Goal: Transaction & Acquisition: Purchase product/service

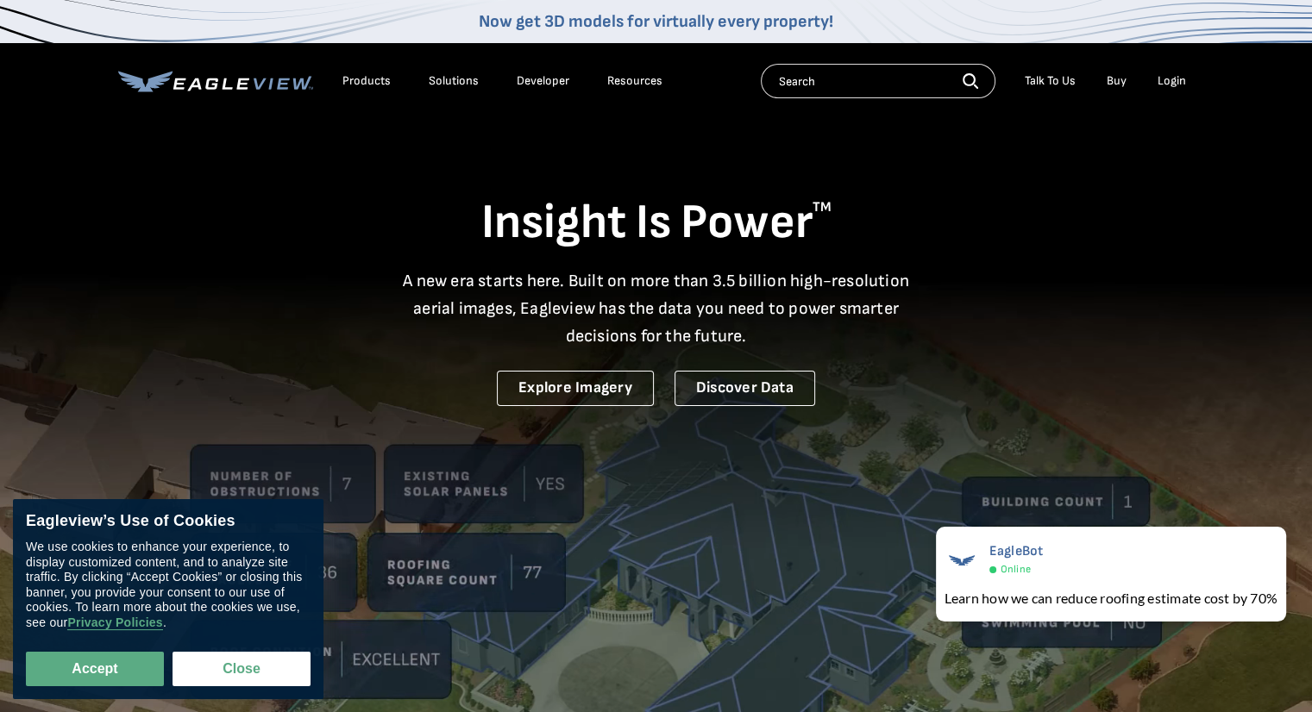
click at [1171, 85] on div "Login" at bounding box center [1171, 81] width 28 height 16
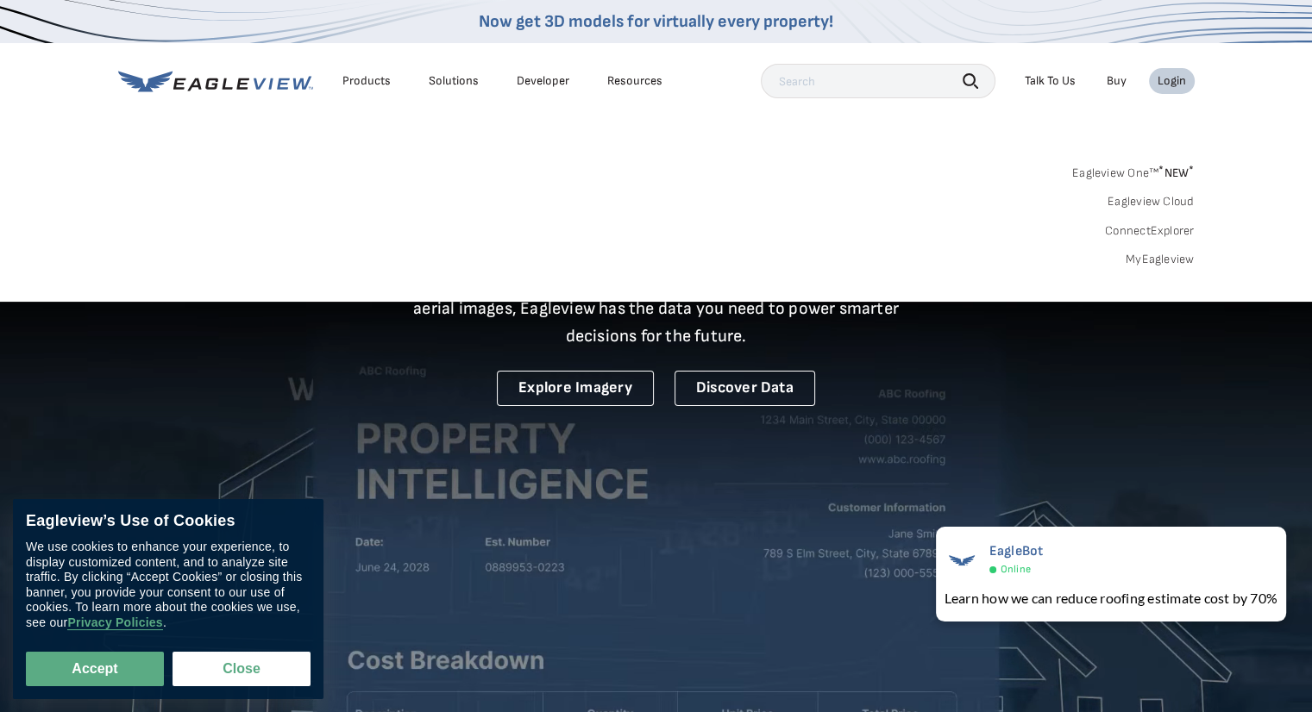
click at [1175, 81] on div "Login" at bounding box center [1171, 81] width 28 height 16
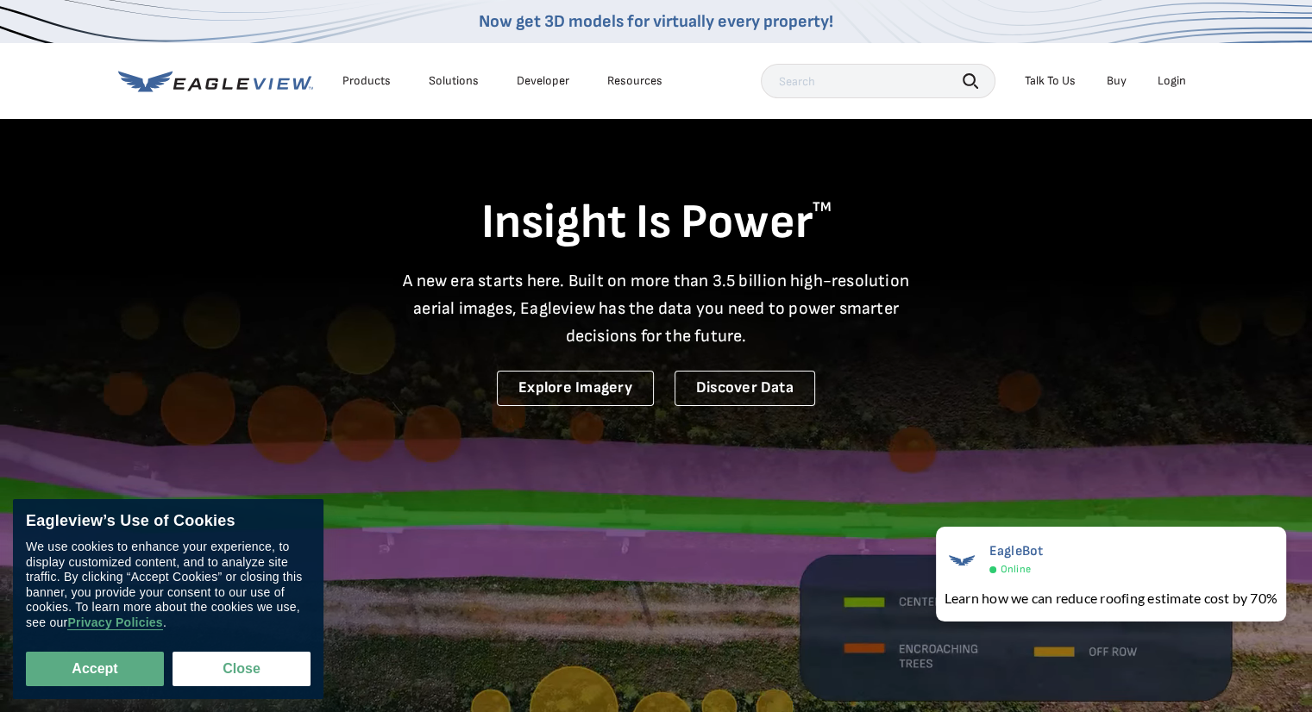
click at [1175, 81] on div "Login" at bounding box center [1171, 81] width 28 height 16
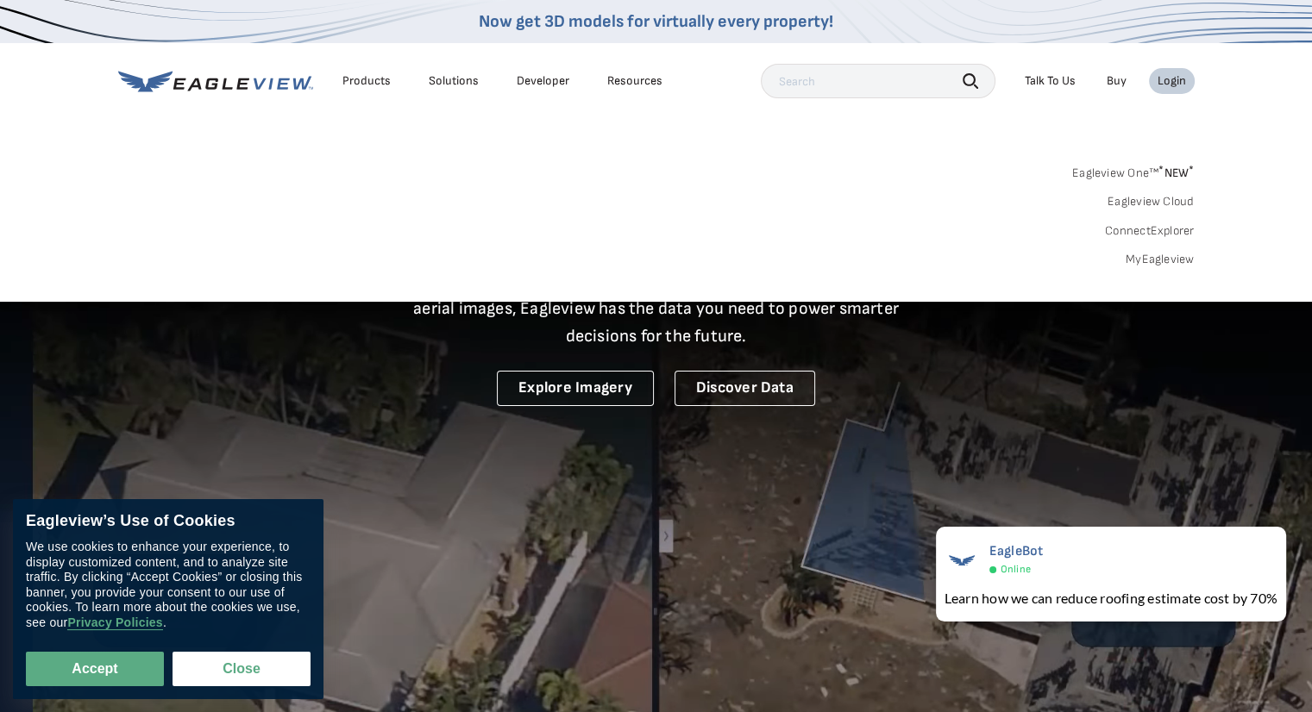
click at [1149, 261] on link "MyEagleview" at bounding box center [1159, 260] width 69 height 16
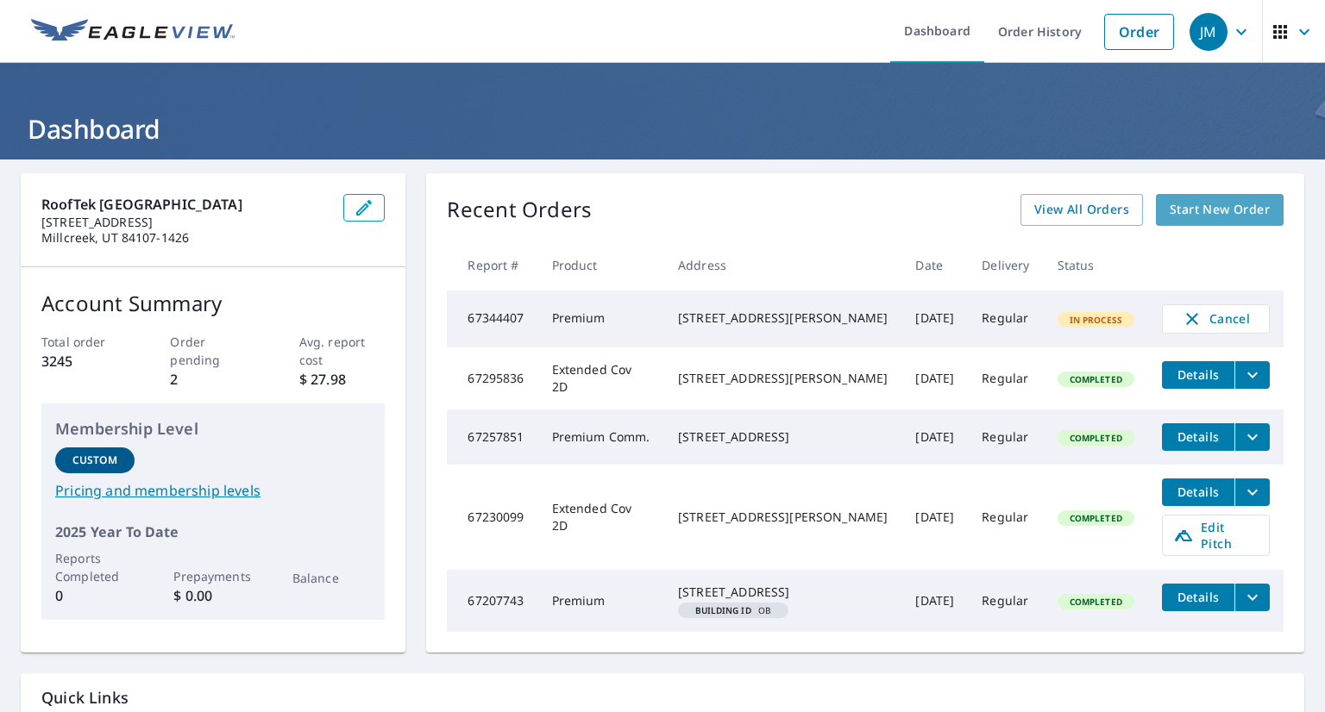
click at [1205, 204] on span "Start New Order" at bounding box center [1219, 210] width 100 height 22
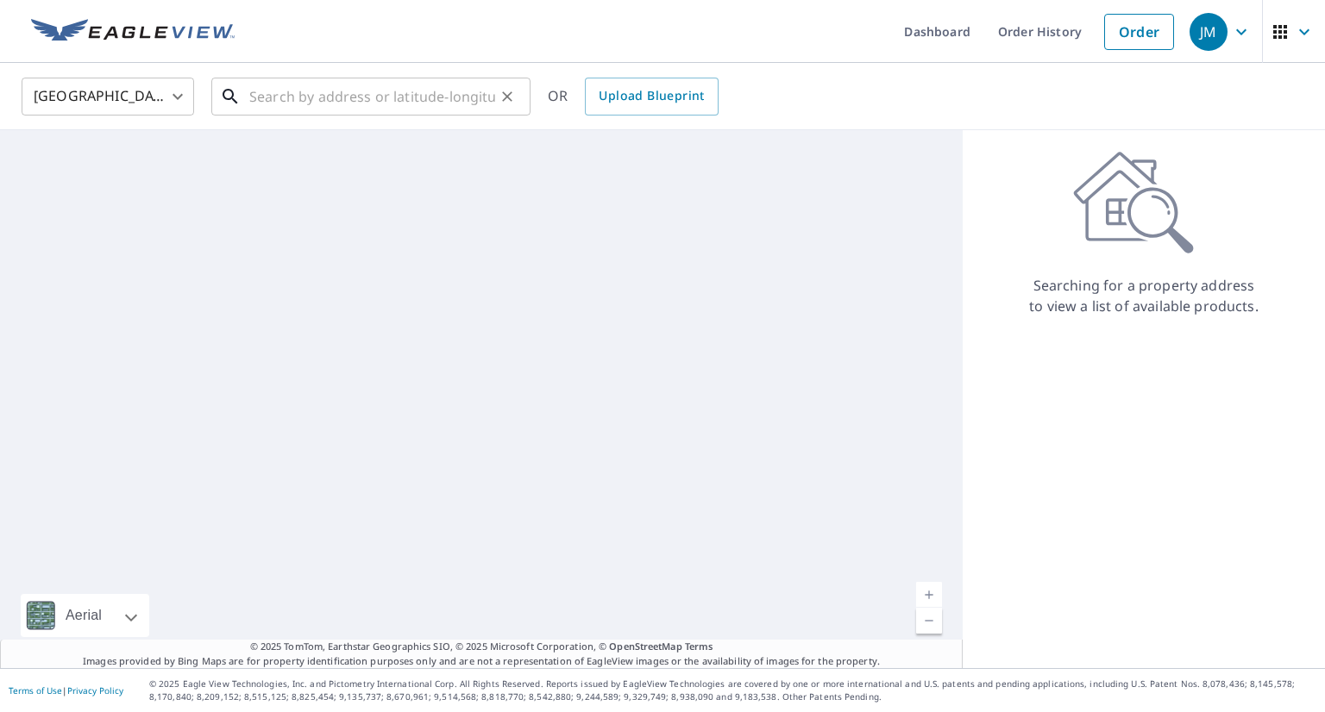
click at [390, 87] on input "text" at bounding box center [372, 96] width 246 height 48
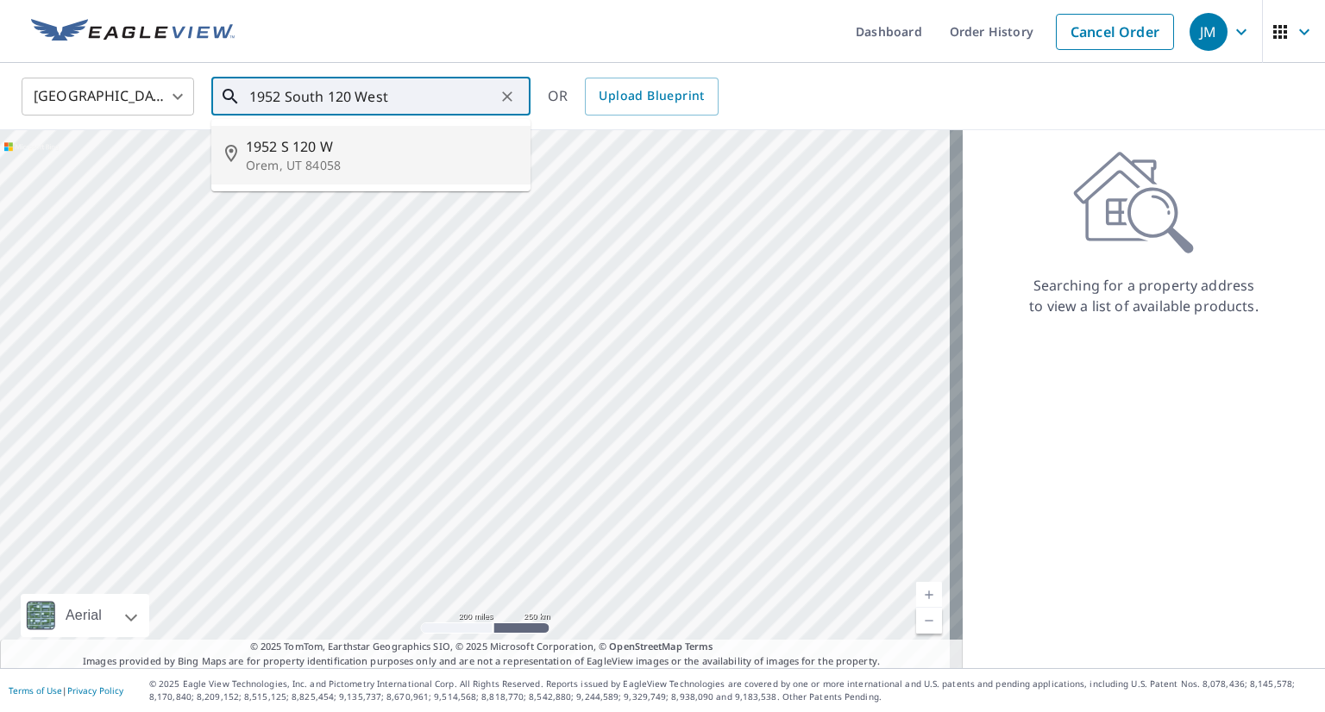
click at [384, 154] on span "1952 S 120 W" at bounding box center [381, 146] width 271 height 21
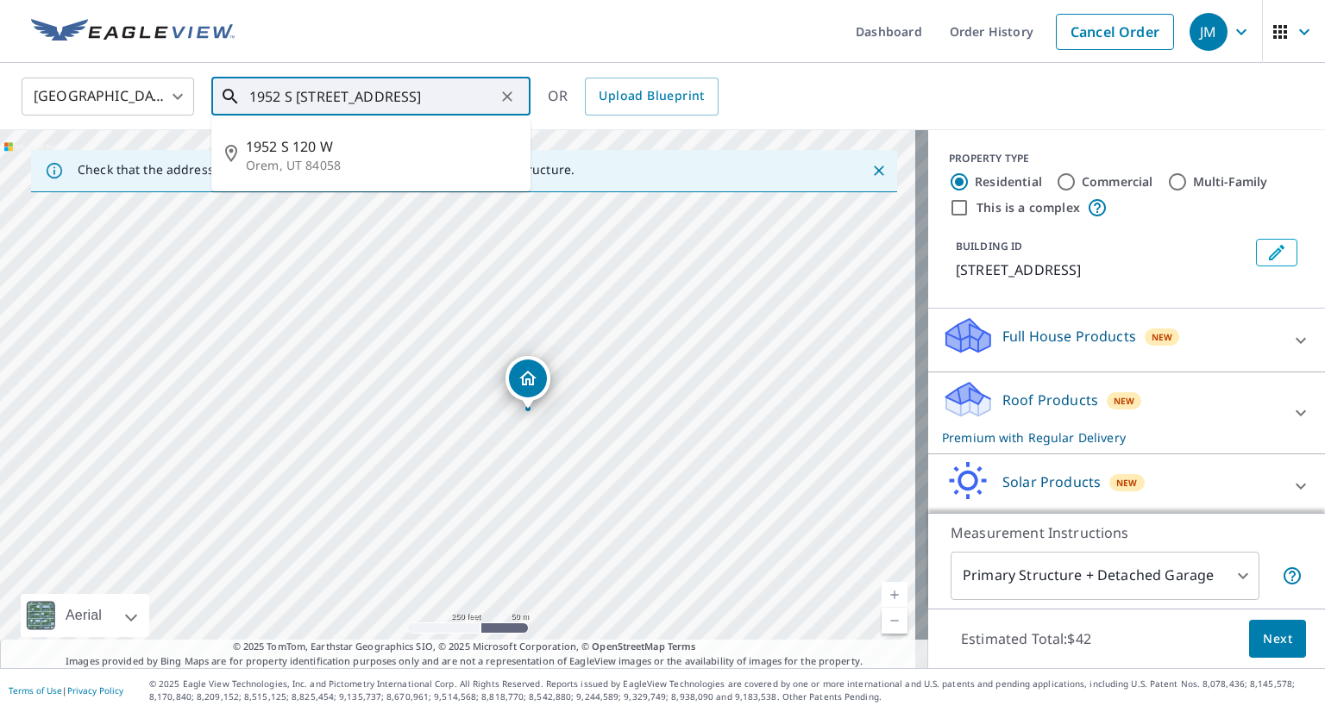
drag, startPoint x: 447, startPoint y: 91, endPoint x: 251, endPoint y: 87, distance: 195.8
click at [251, 87] on input "1952 S 120 W Orem, UT 84058" at bounding box center [372, 96] width 246 height 48
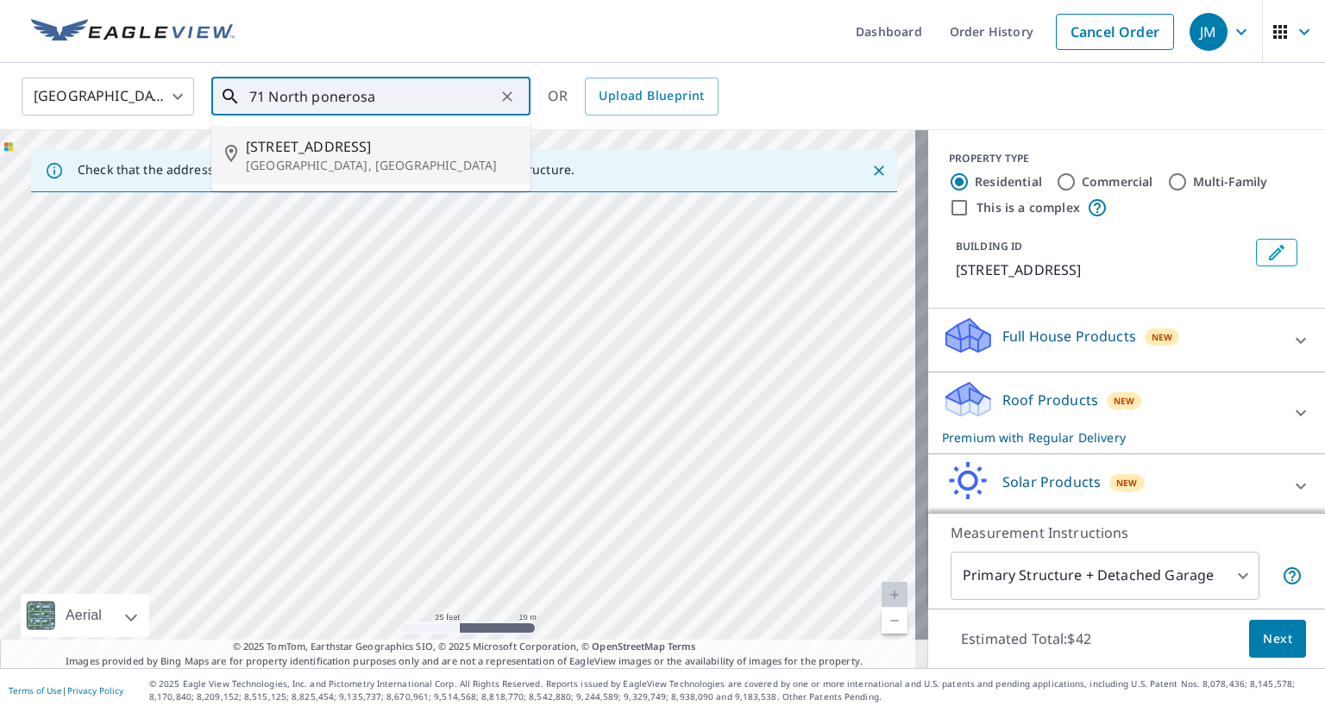
drag, startPoint x: 490, startPoint y: 389, endPoint x: 114, endPoint y: 260, distance: 397.6
click at [114, 260] on div "1952 S 120 W Orem, UT 84058" at bounding box center [464, 399] width 928 height 538
drag, startPoint x: 286, startPoint y: 316, endPoint x: 273, endPoint y: 456, distance: 141.2
click at [273, 456] on div "1952 S 120 W Orem, UT 84058" at bounding box center [464, 399] width 928 height 538
drag, startPoint x: 452, startPoint y: 335, endPoint x: 205, endPoint y: 53, distance: 375.3
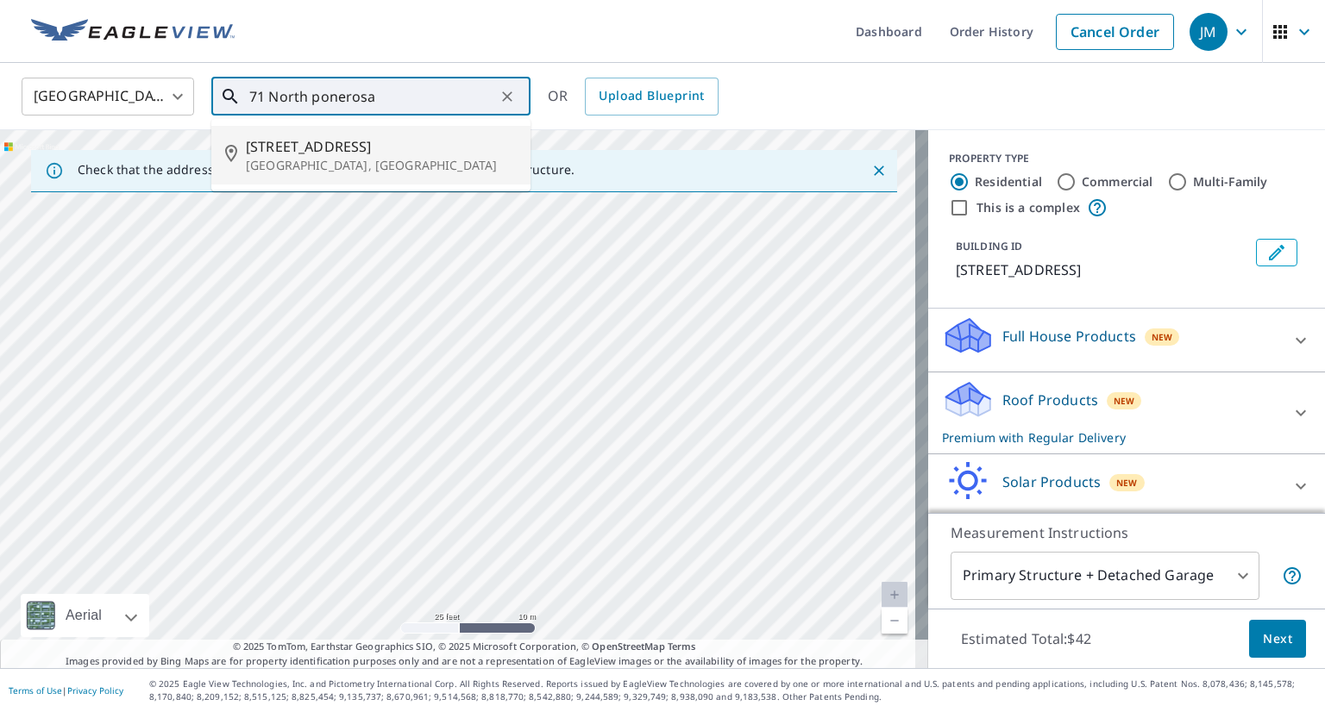
click at [205, 53] on div "Dashboard Order History Cancel Order JM United States US ​ 71 North ponerosa ​ …" at bounding box center [662, 356] width 1325 height 712
type input "71 North ponerosa"
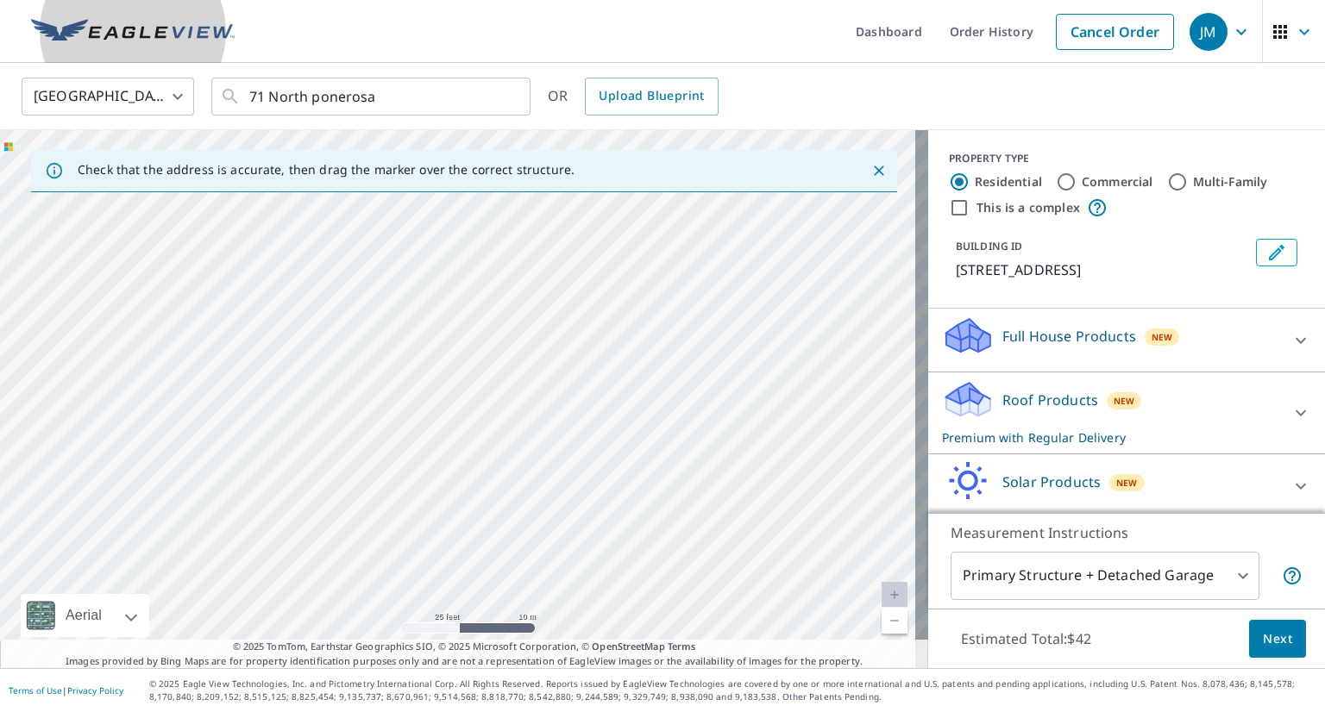
click at [159, 0] on link at bounding box center [133, 31] width 224 height 63
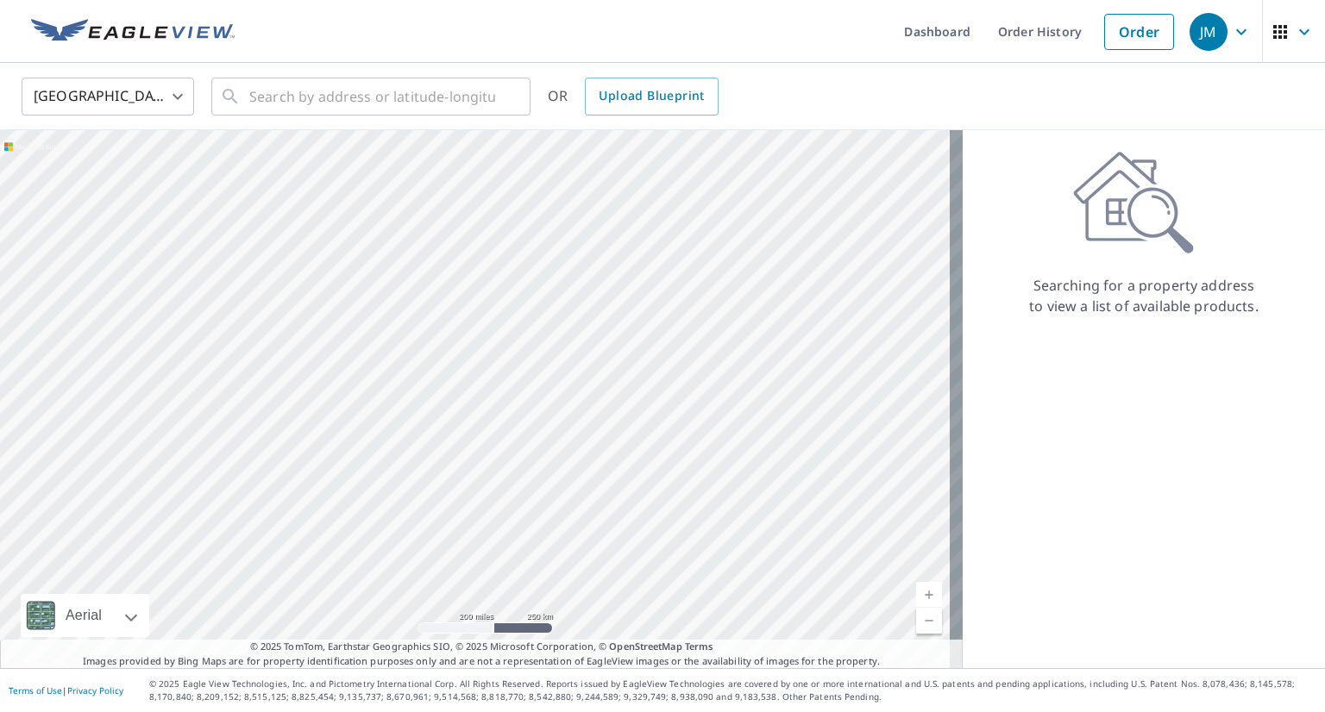
click at [768, 323] on div at bounding box center [481, 399] width 962 height 538
click at [355, 101] on input "text" at bounding box center [372, 96] width 246 height 48
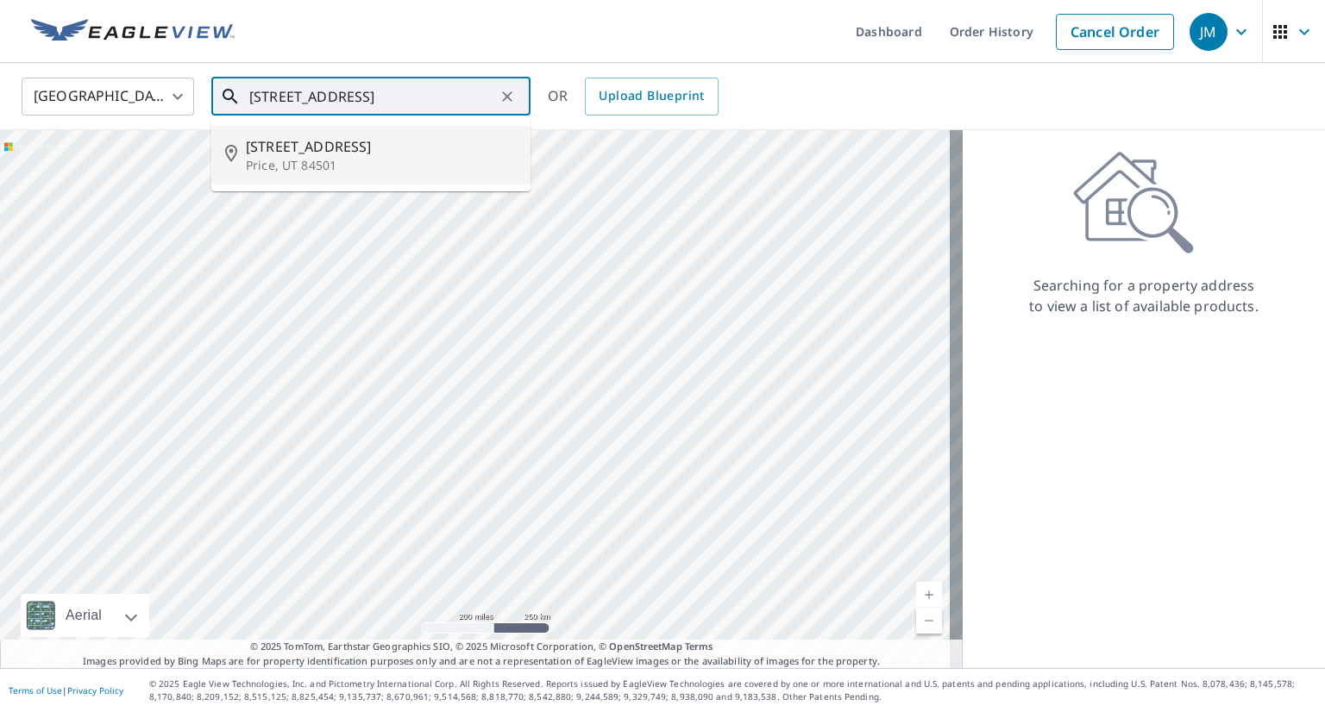
click at [336, 165] on p "Price, UT 84501" at bounding box center [381, 165] width 271 height 17
type input "71 N Ponderosa Dr Price, UT 84501"
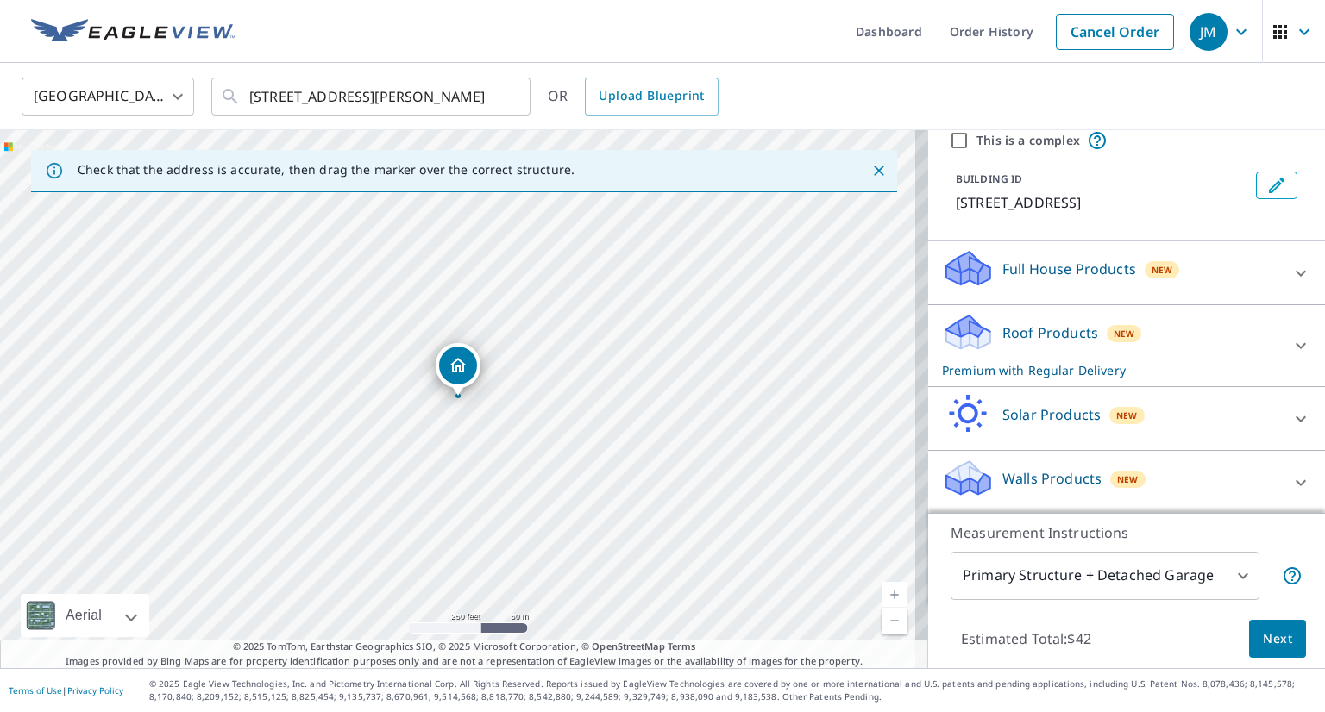
scroll to position [68, 0]
click at [1263, 632] on span "Next" at bounding box center [1277, 640] width 29 height 22
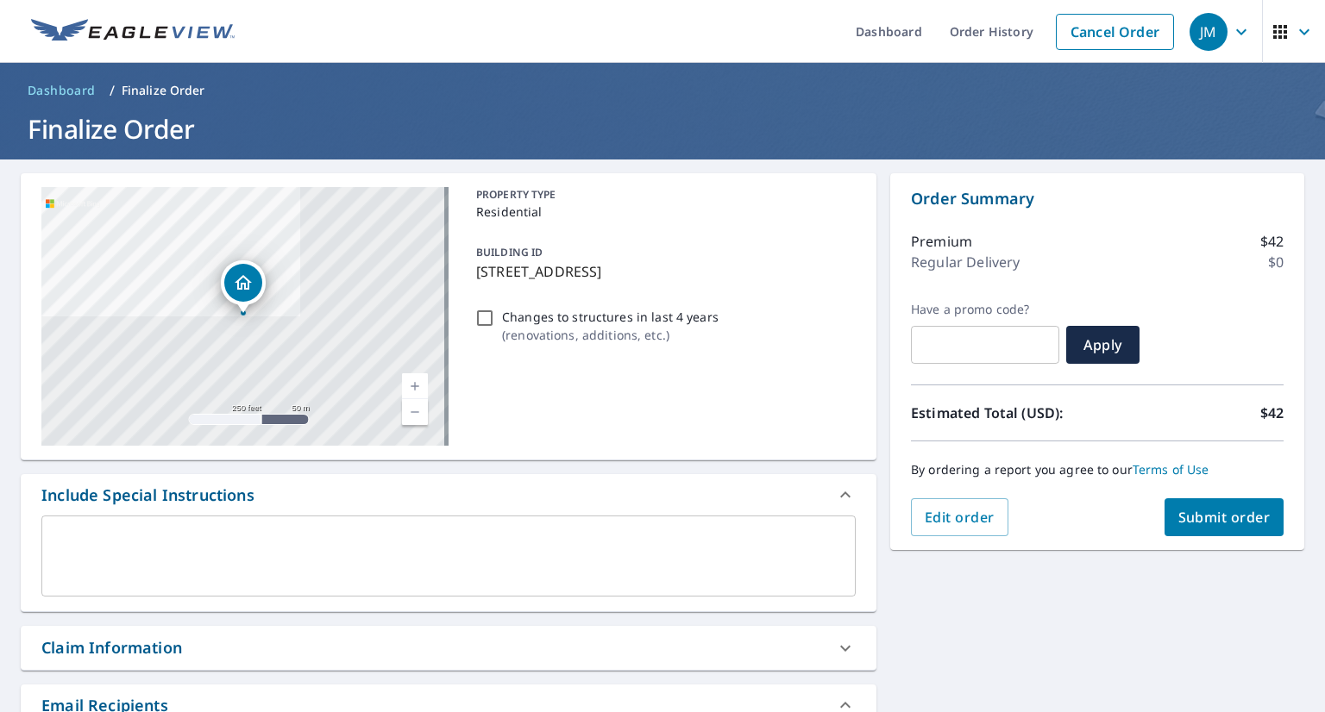
click at [1164, 509] on button "Submit order" at bounding box center [1224, 517] width 120 height 38
checkbox input "true"
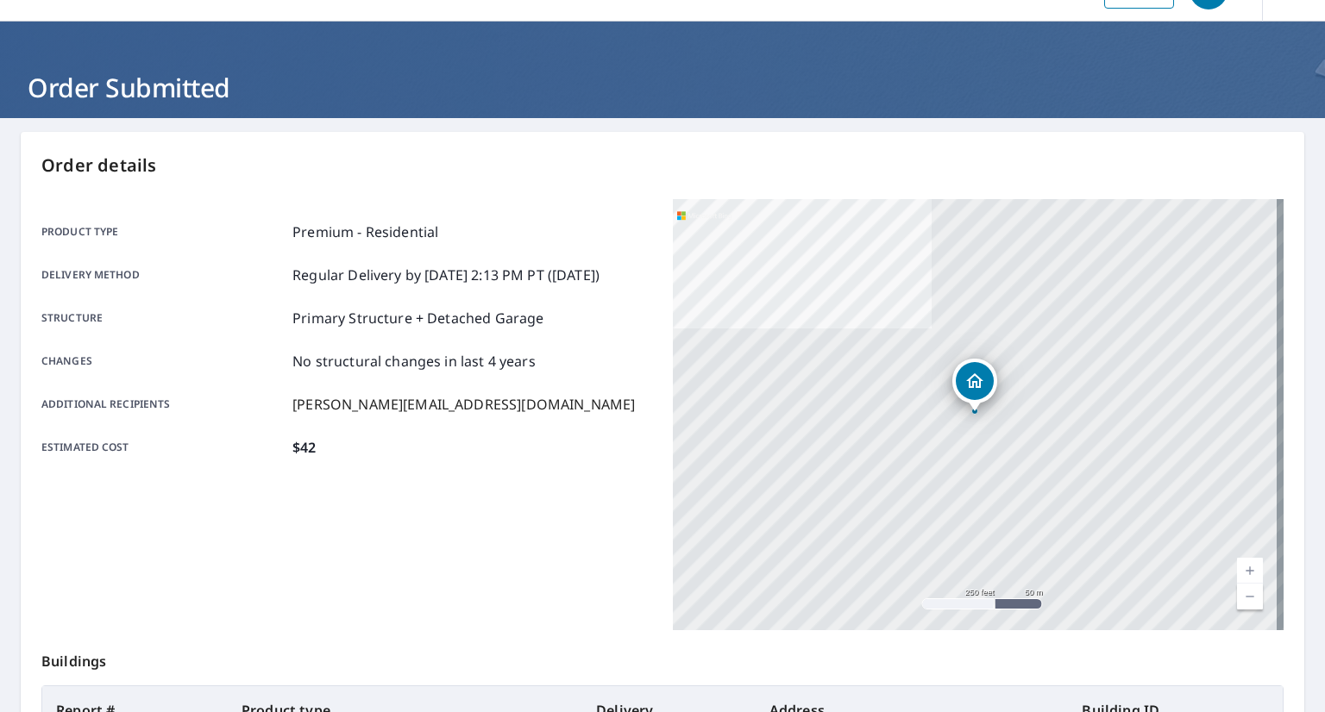
scroll to position [302, 0]
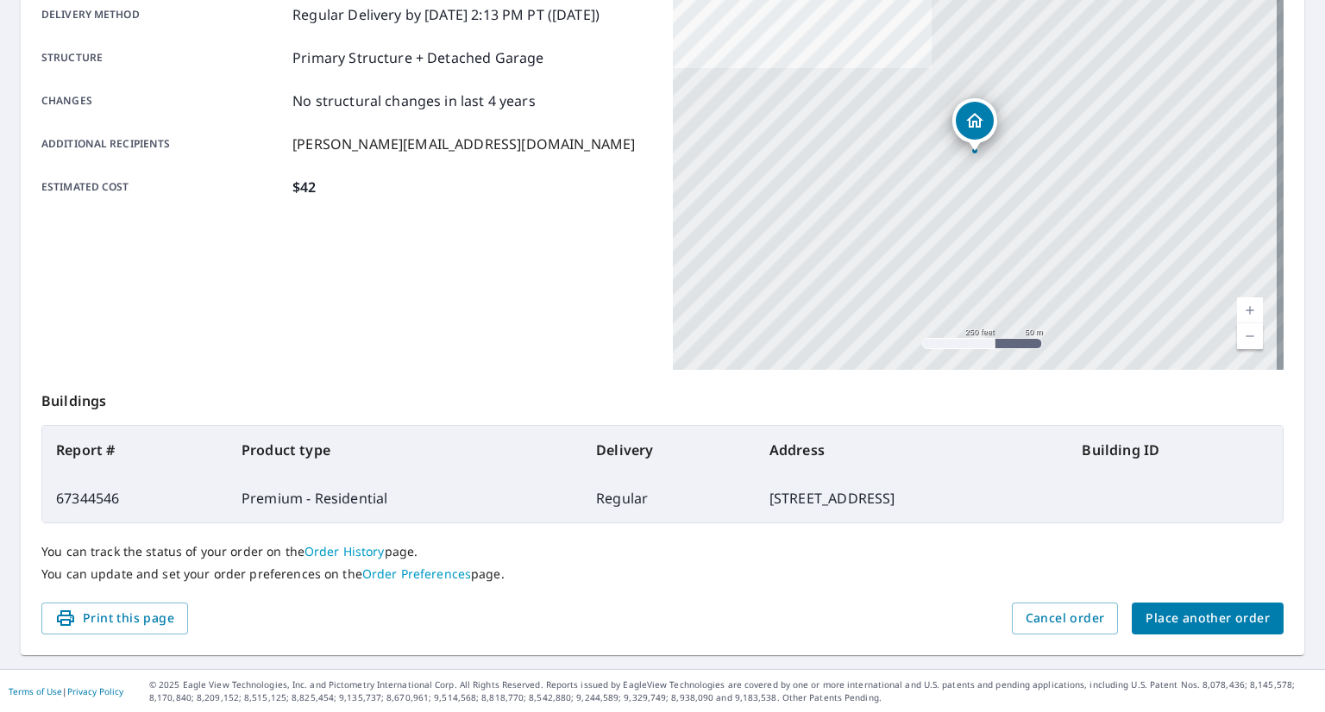
click at [431, 574] on link "Order Preferences" at bounding box center [416, 574] width 109 height 16
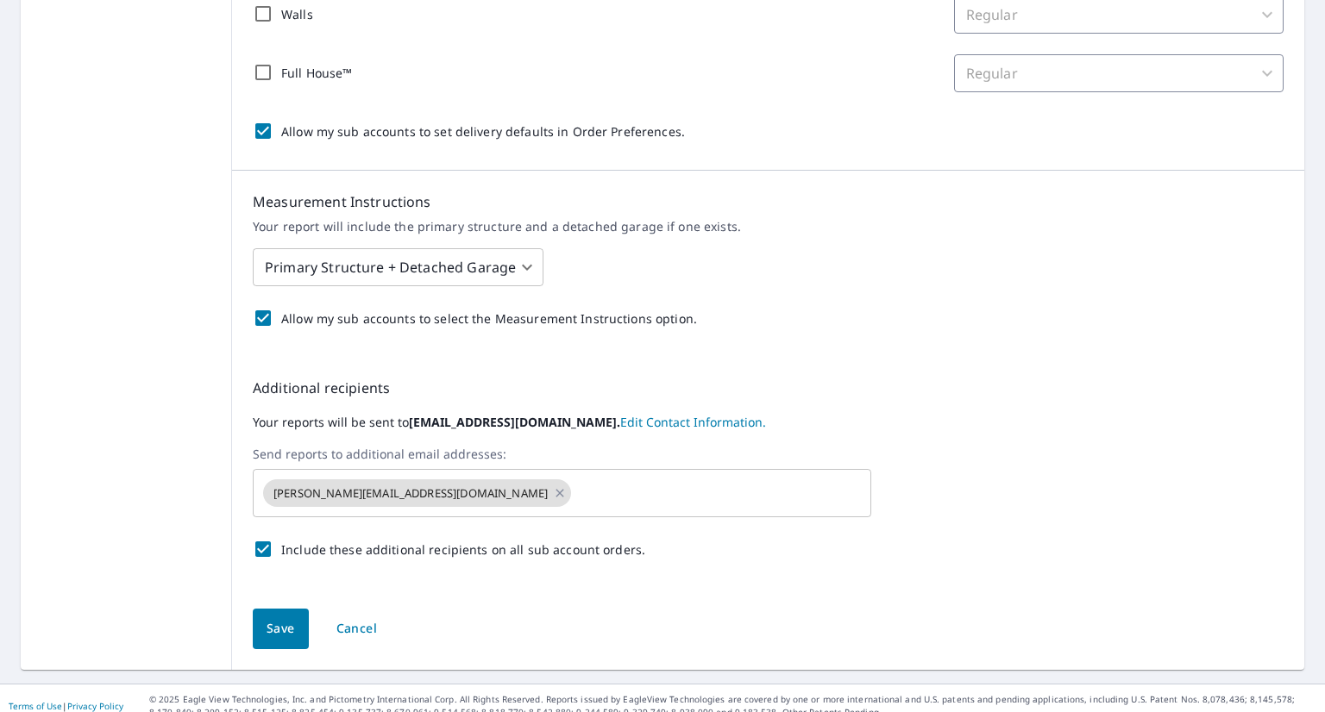
scroll to position [580, 0]
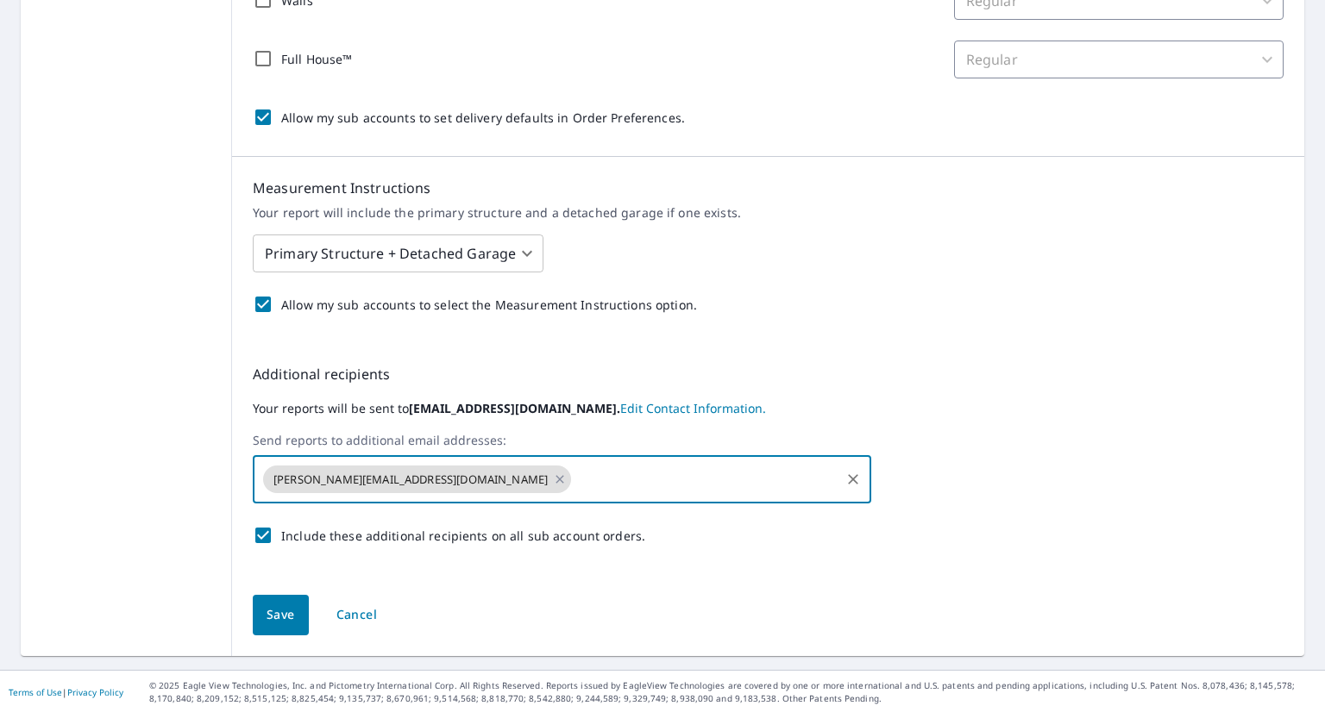
click at [574, 481] on input "text" at bounding box center [706, 479] width 264 height 33
type input "d"
type input "keith.keller@rooftek.com"
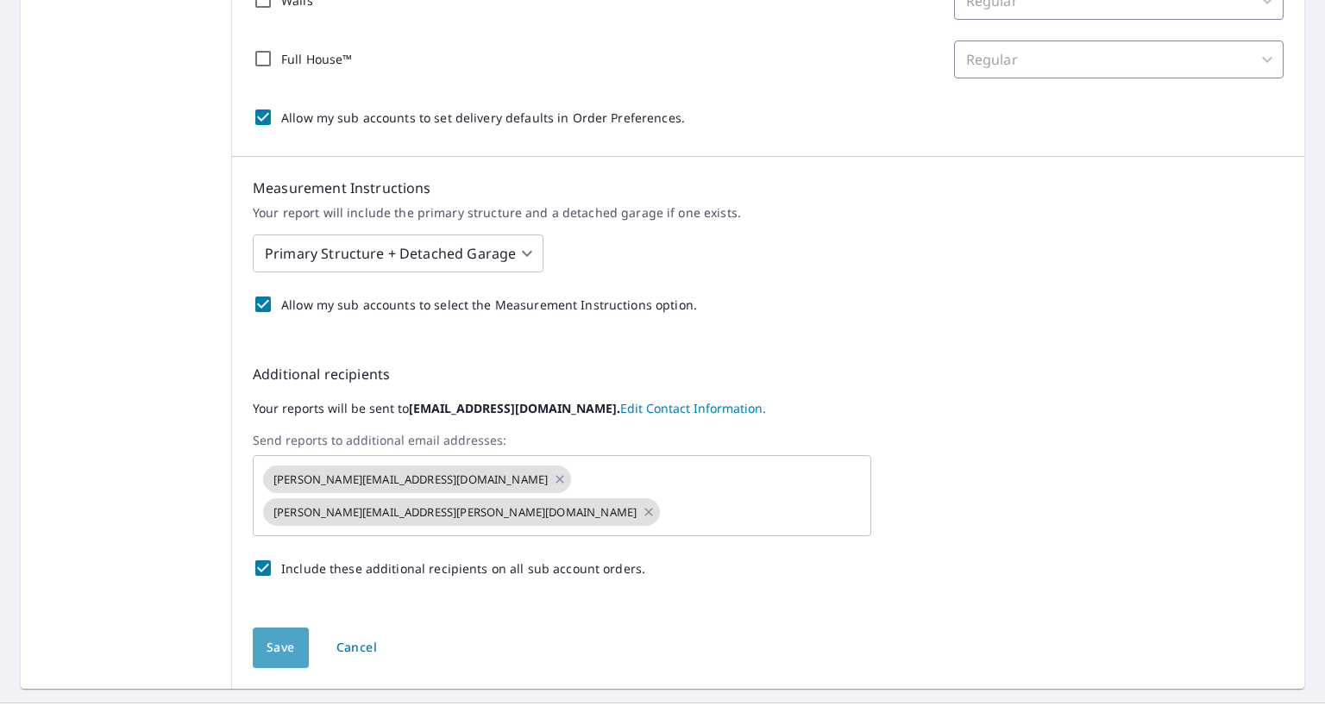
click at [280, 637] on span "Save" at bounding box center [280, 648] width 28 height 22
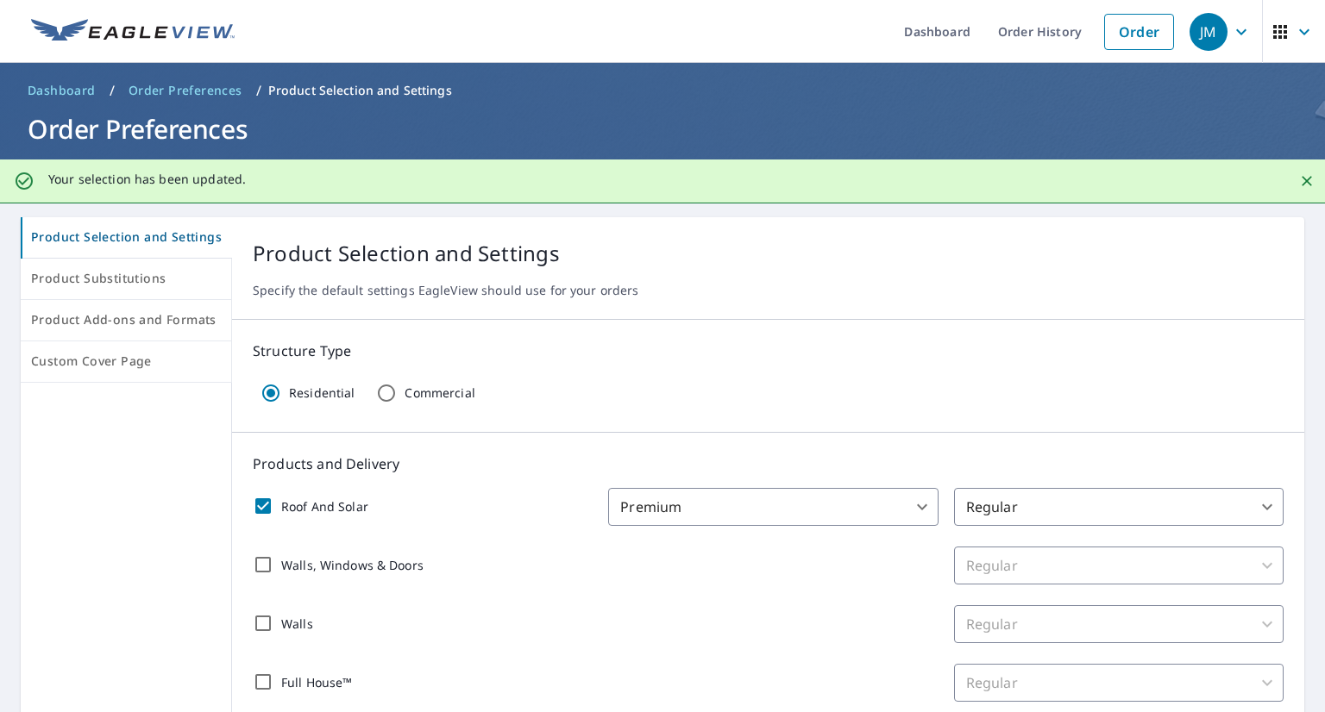
scroll to position [624, 0]
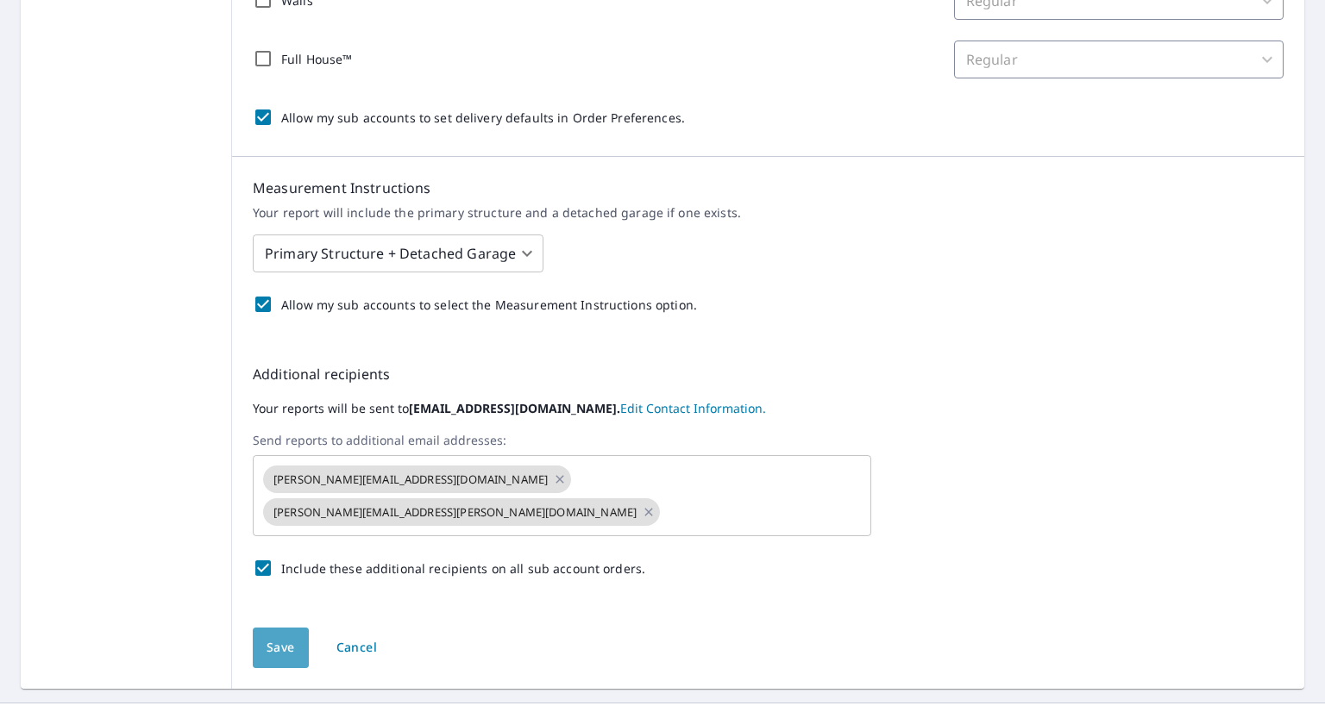
click at [272, 637] on span "Save" at bounding box center [280, 648] width 28 height 22
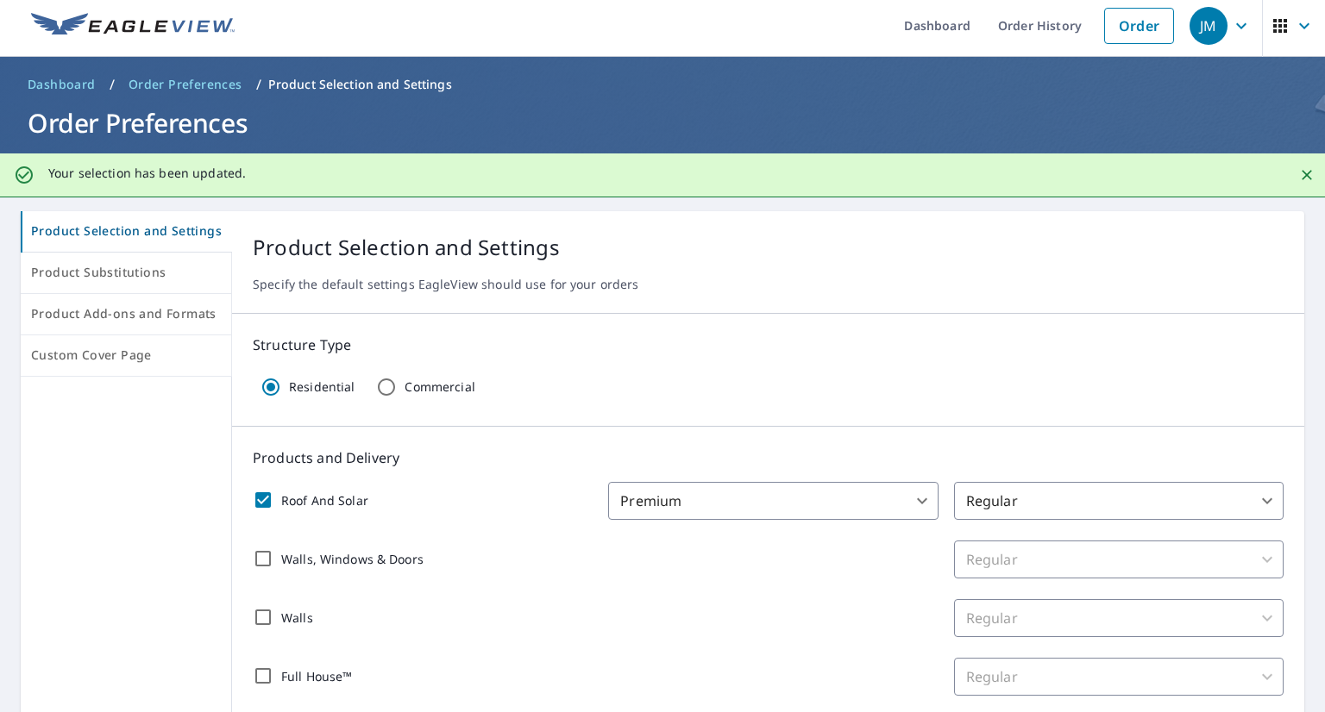
scroll to position [0, 0]
